Goal: Task Accomplishment & Management: Complete application form

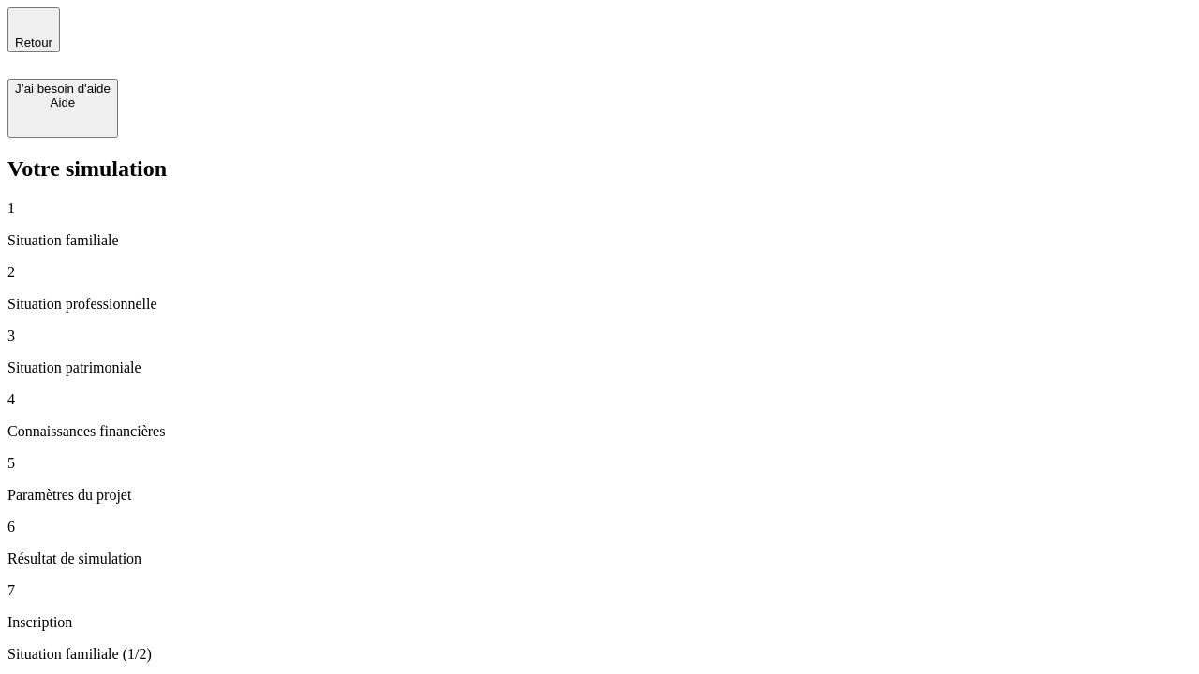
type input "30 000"
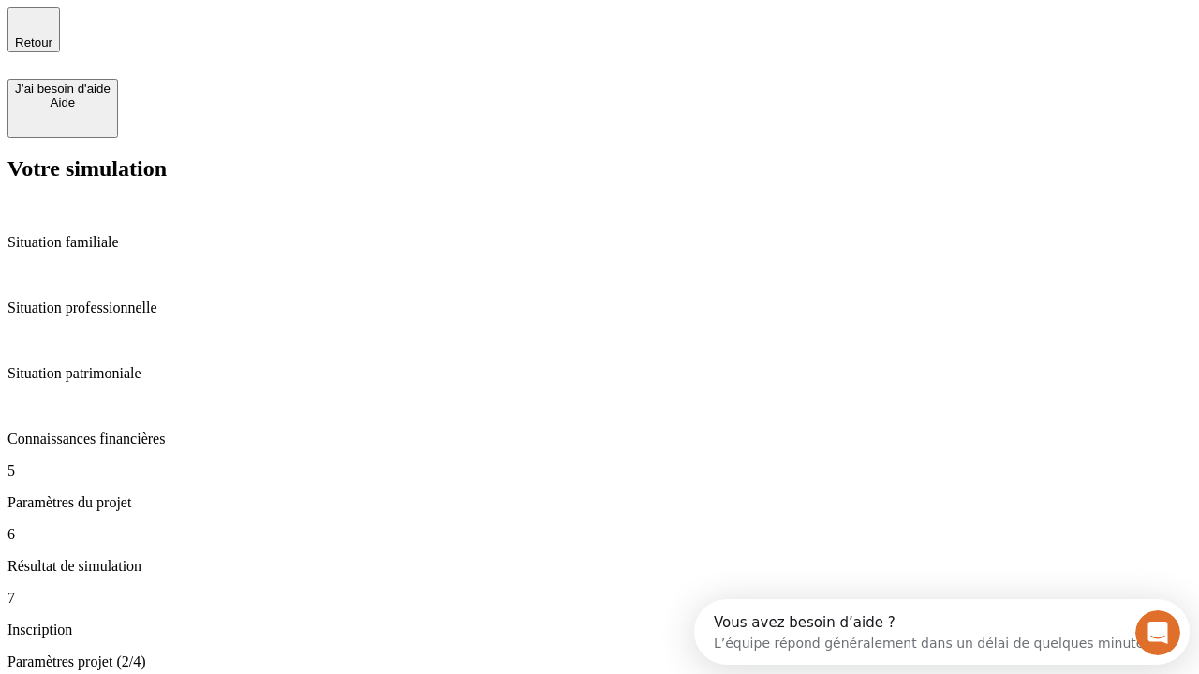
type input "25"
type input "64"
type input "1 000"
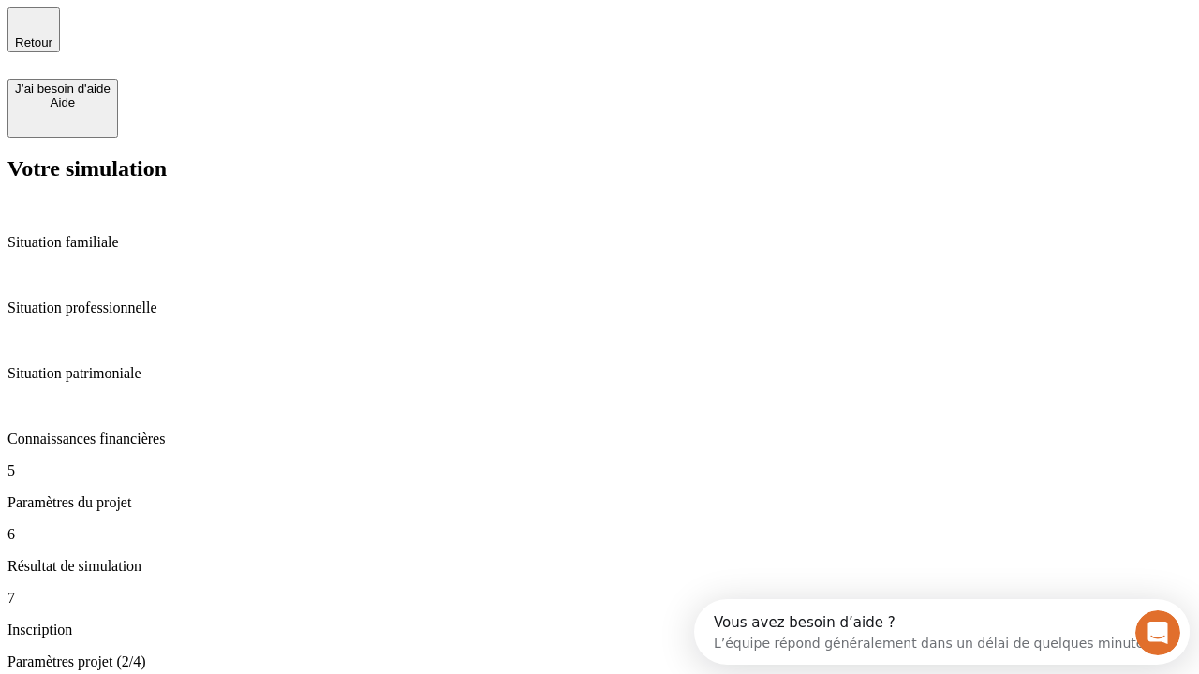
type input "640"
type input "47"
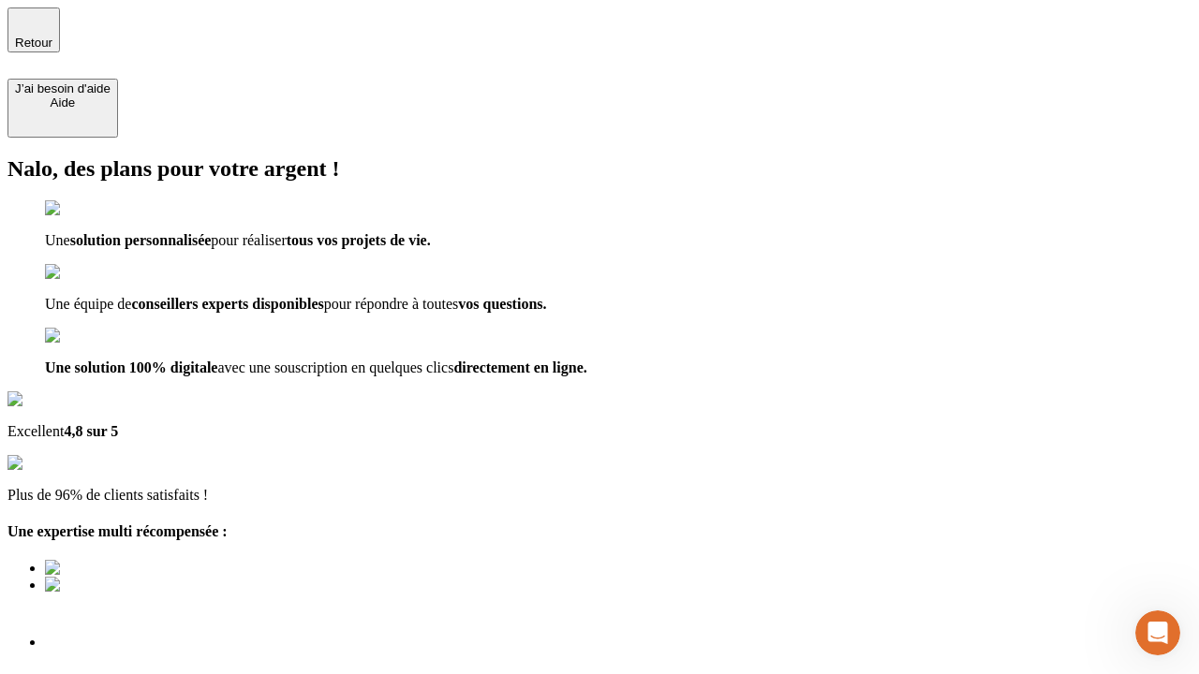
type input "[EMAIL_ADDRESS][PERSON_NAME][DOMAIN_NAME]"
